Goal: Task Accomplishment & Management: Manage account settings

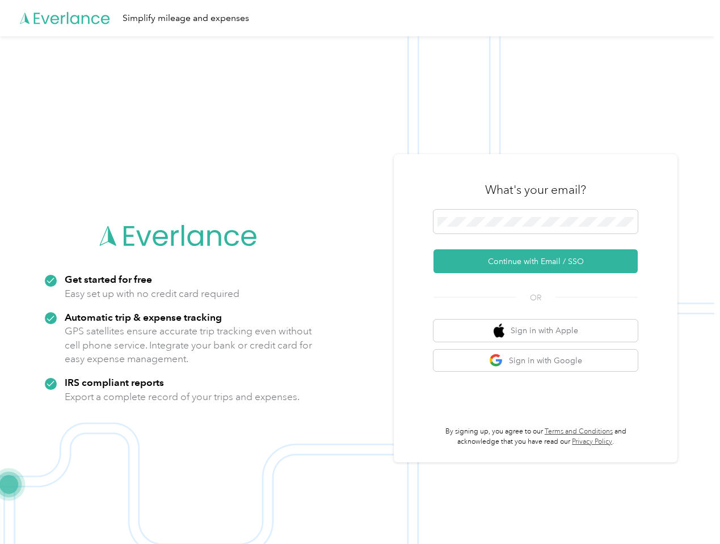
click at [360, 272] on img at bounding box center [357, 308] width 714 height 544
click at [360, 18] on div "Simplify mileage and expenses" at bounding box center [357, 18] width 714 height 36
click at [540, 261] on button "Continue with Email / SSO" at bounding box center [535, 262] width 204 height 24
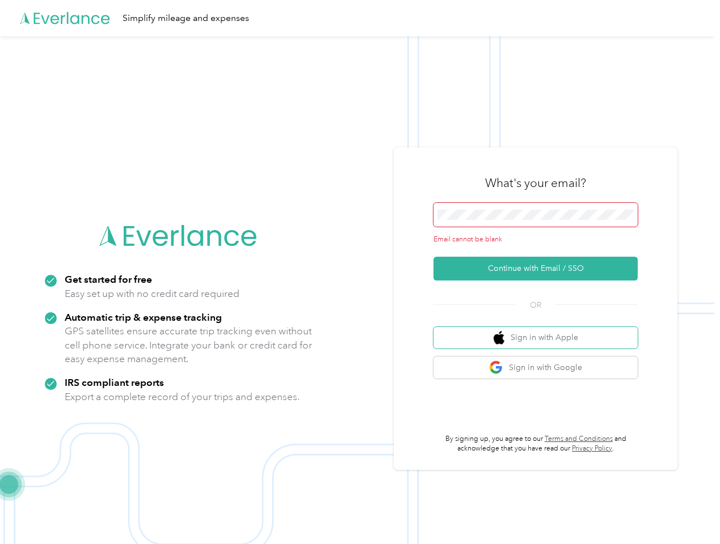
click at [540, 331] on button "Sign in with Apple" at bounding box center [535, 338] width 204 height 22
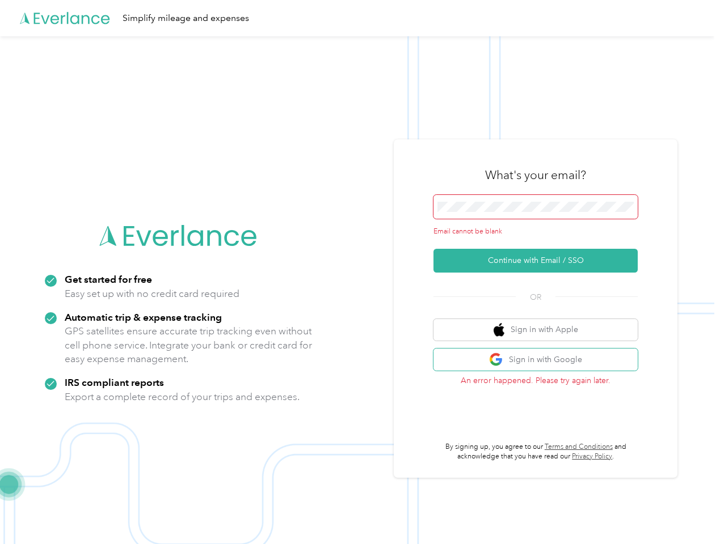
click at [540, 361] on button "Sign in with Google" at bounding box center [535, 360] width 204 height 22
